Goal: Task Accomplishment & Management: Manage account settings

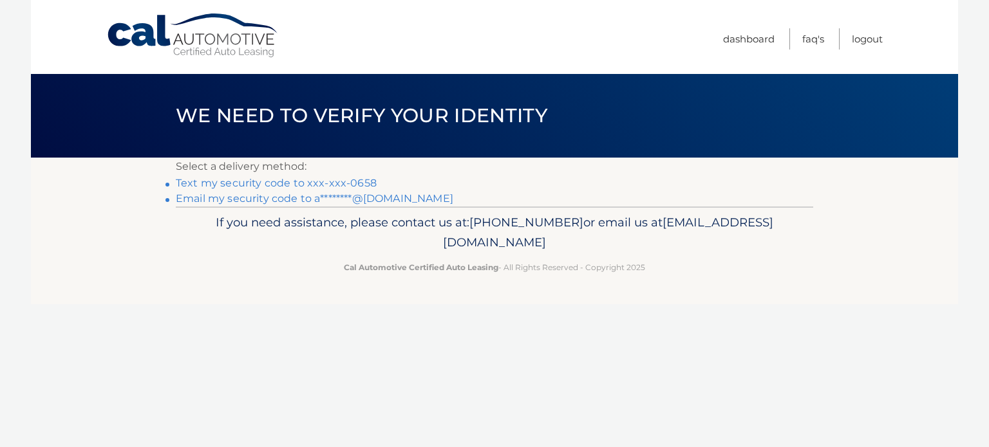
click at [261, 182] on link "Text my security code to xxx-xxx-0658" at bounding box center [276, 183] width 201 height 12
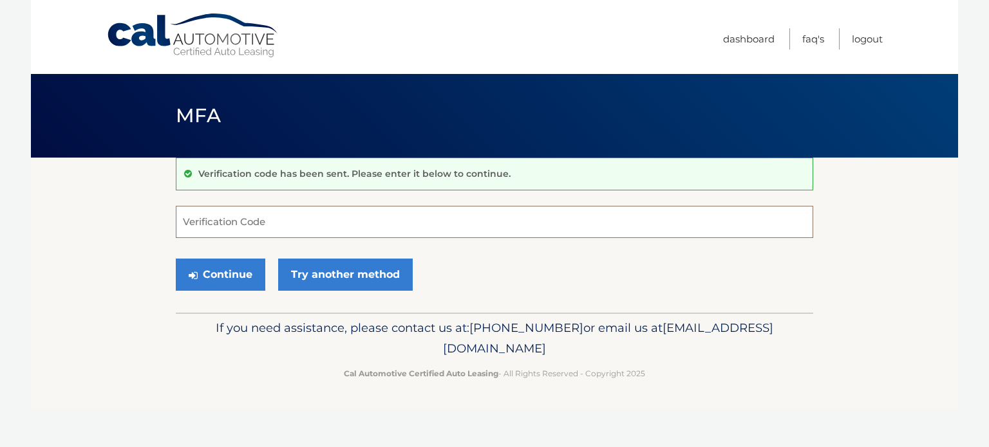
click at [257, 226] on input "Verification Code" at bounding box center [494, 222] width 637 height 32
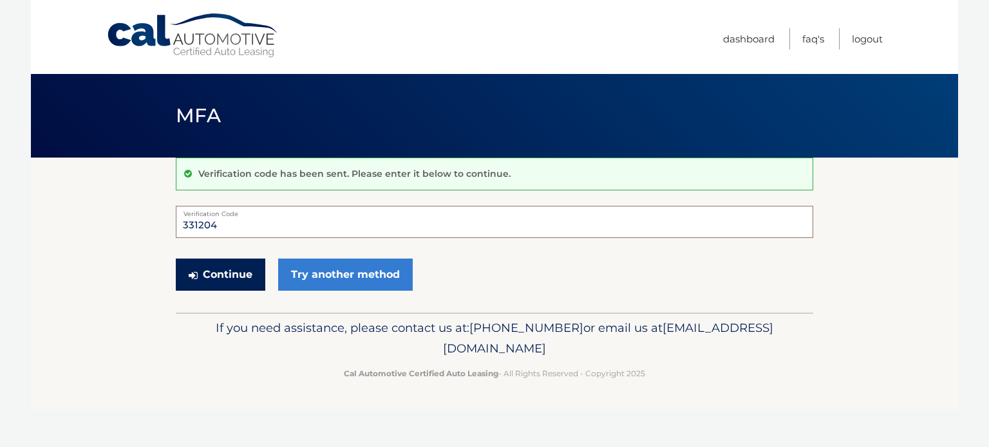
type input "331204"
click at [239, 278] on button "Continue" at bounding box center [220, 275] width 89 height 32
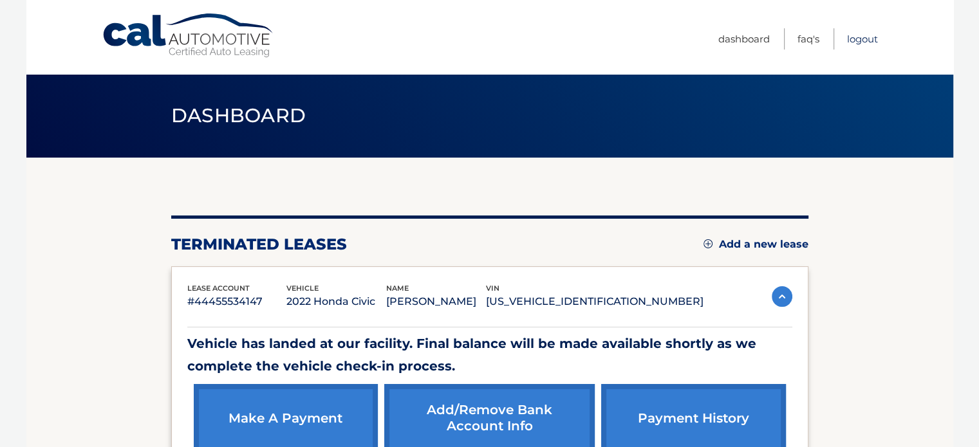
click at [864, 35] on link "Logout" at bounding box center [862, 38] width 31 height 21
